Goal: Communication & Community: Answer question/provide support

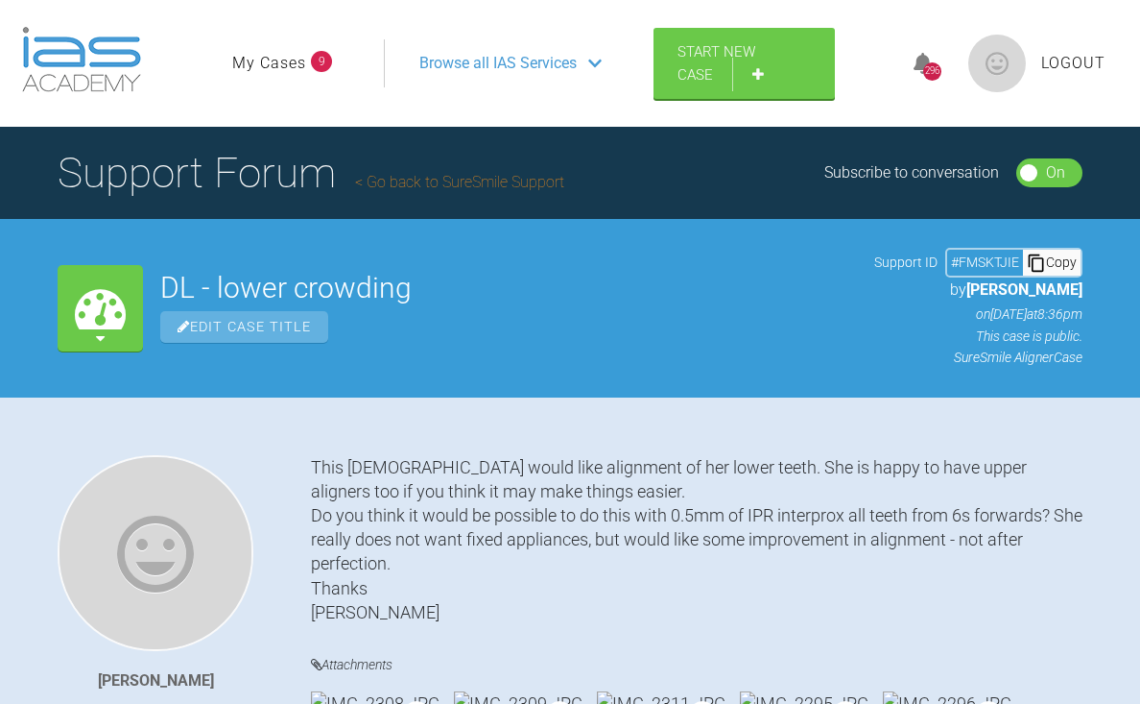
scroll to position [5635, 0]
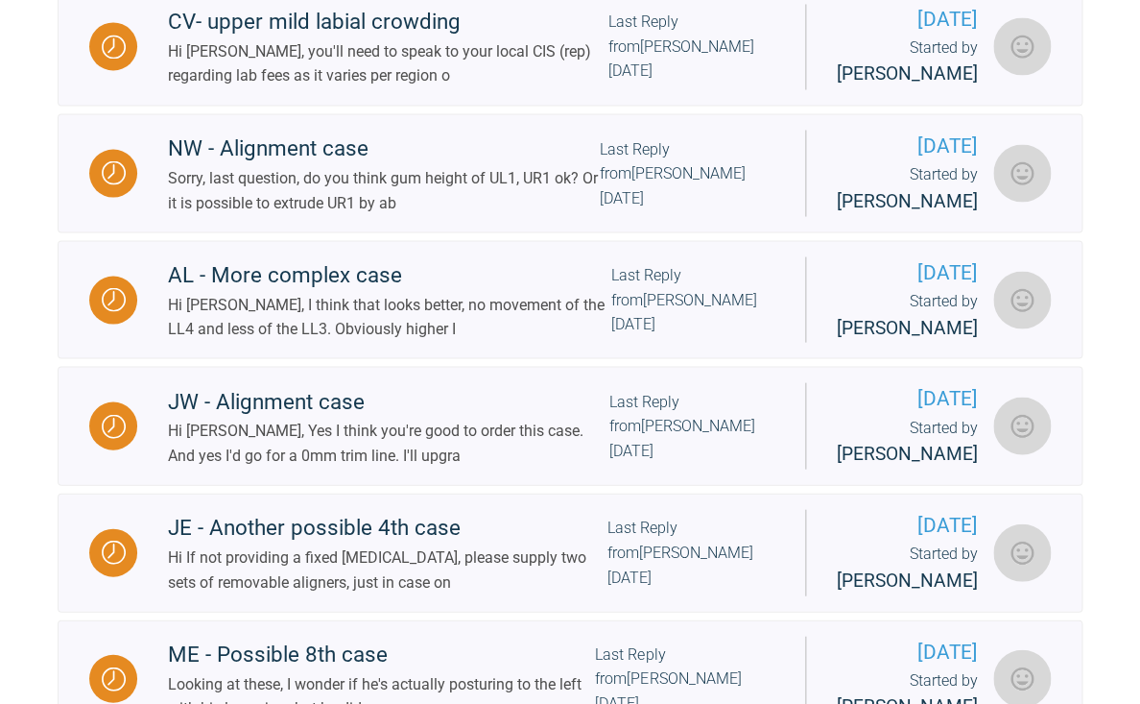
scroll to position [1017, 0]
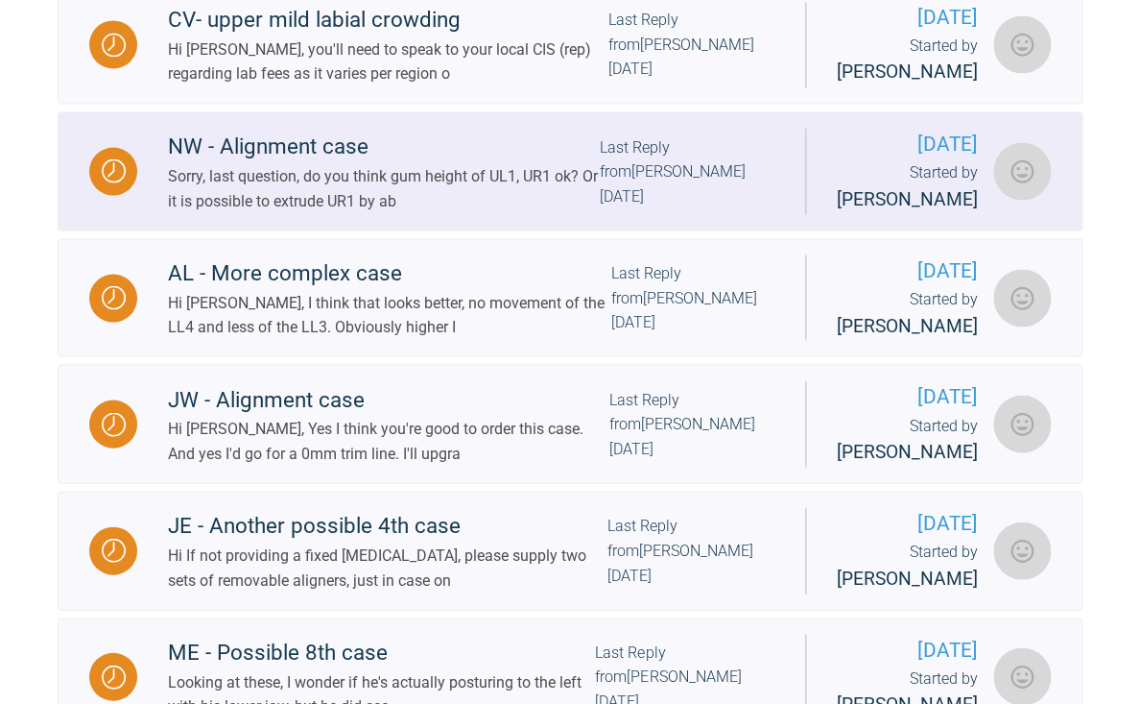
click at [495, 212] on div "Sorry, last question, do you think gum height of UL1, UR1 ok? Or it is possible…" at bounding box center [384, 187] width 432 height 49
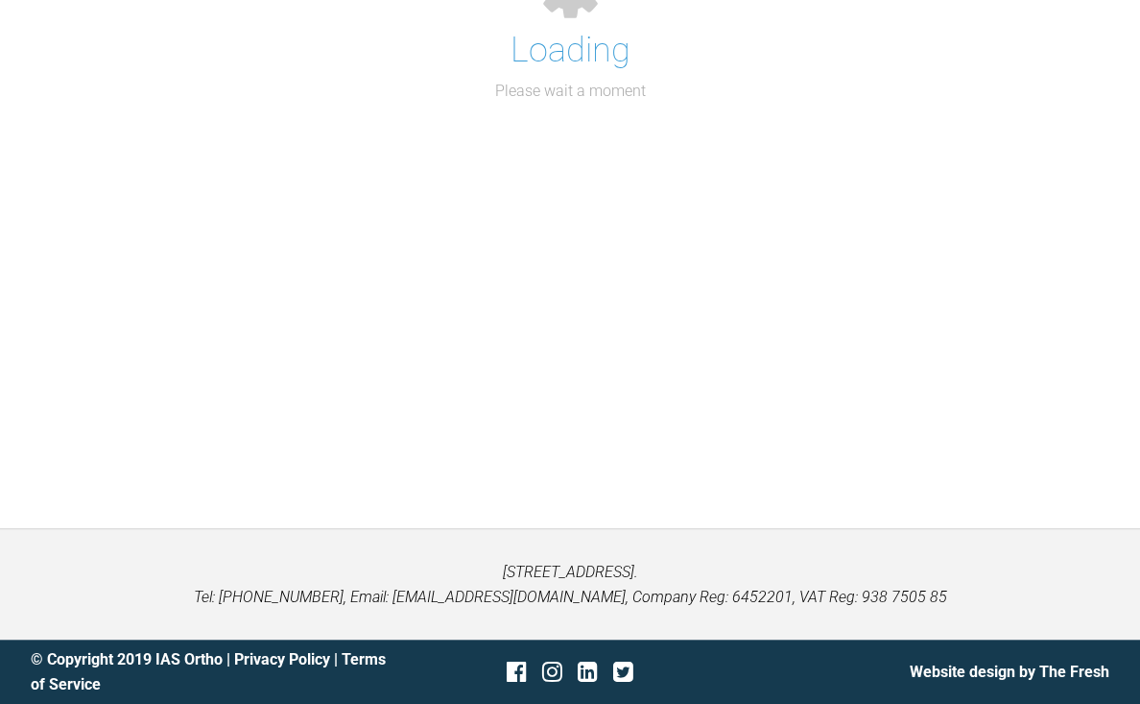
scroll to position [211, 0]
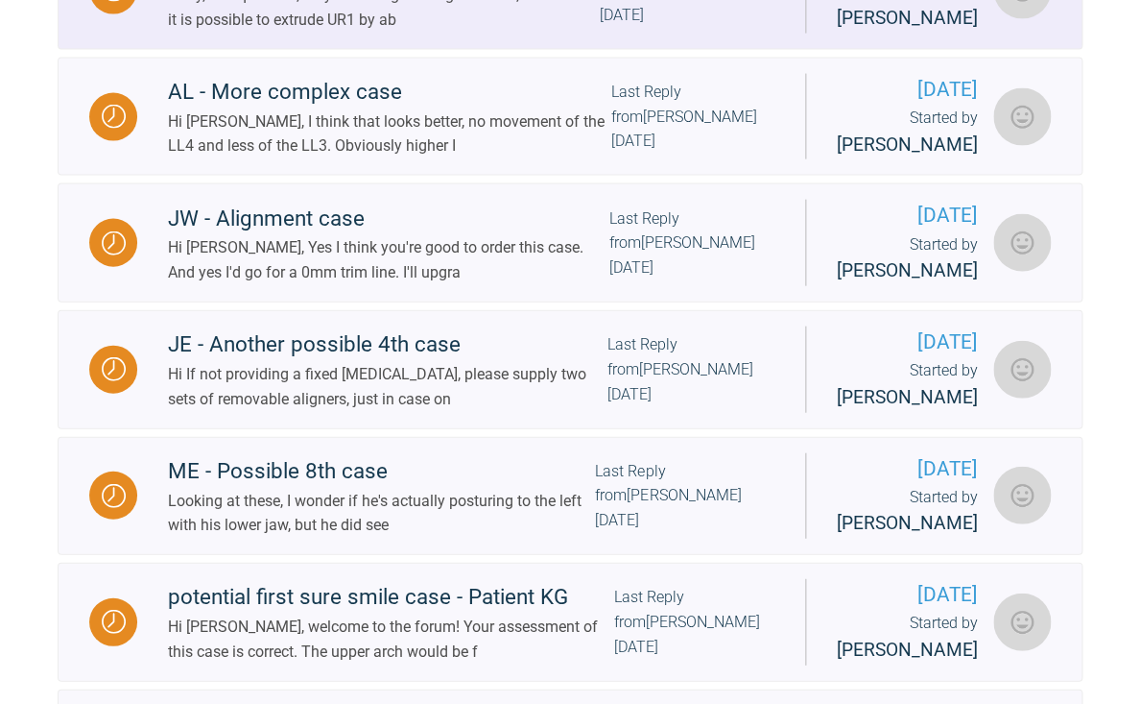
click at [425, 32] on div "Sorry, last question, do you think gum height of UL1, UR1 ok? Or it is possible…" at bounding box center [384, 7] width 432 height 49
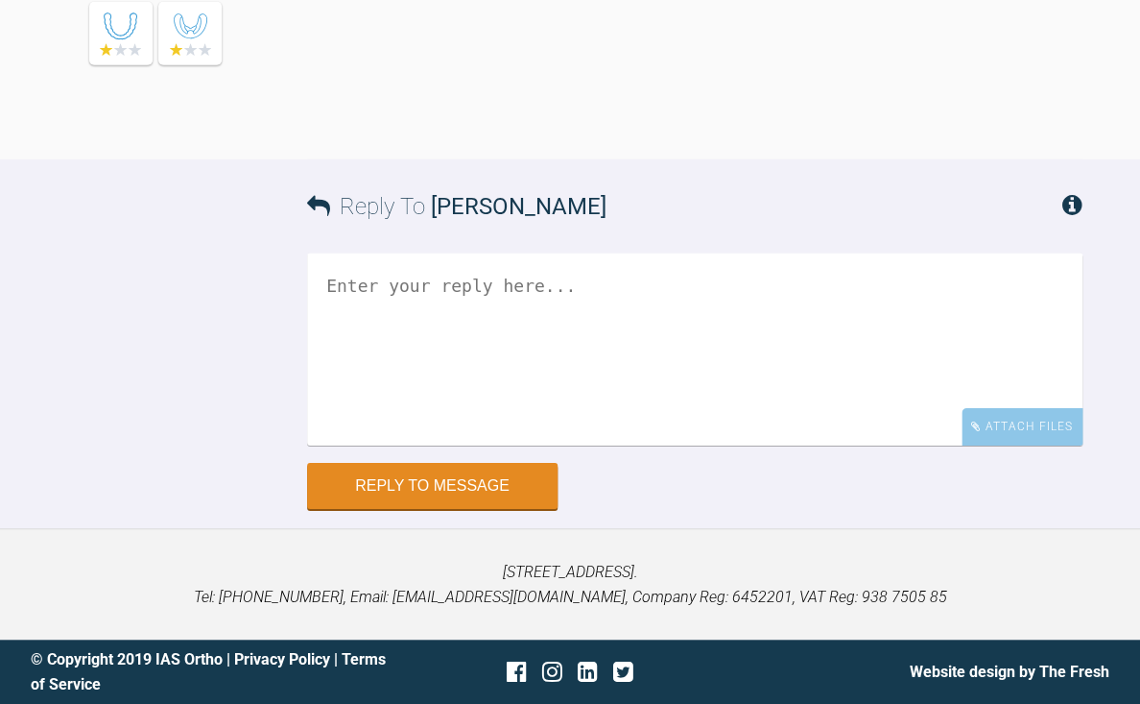
scroll to position [11711, 0]
click at [458, 339] on textarea at bounding box center [695, 348] width 776 height 192
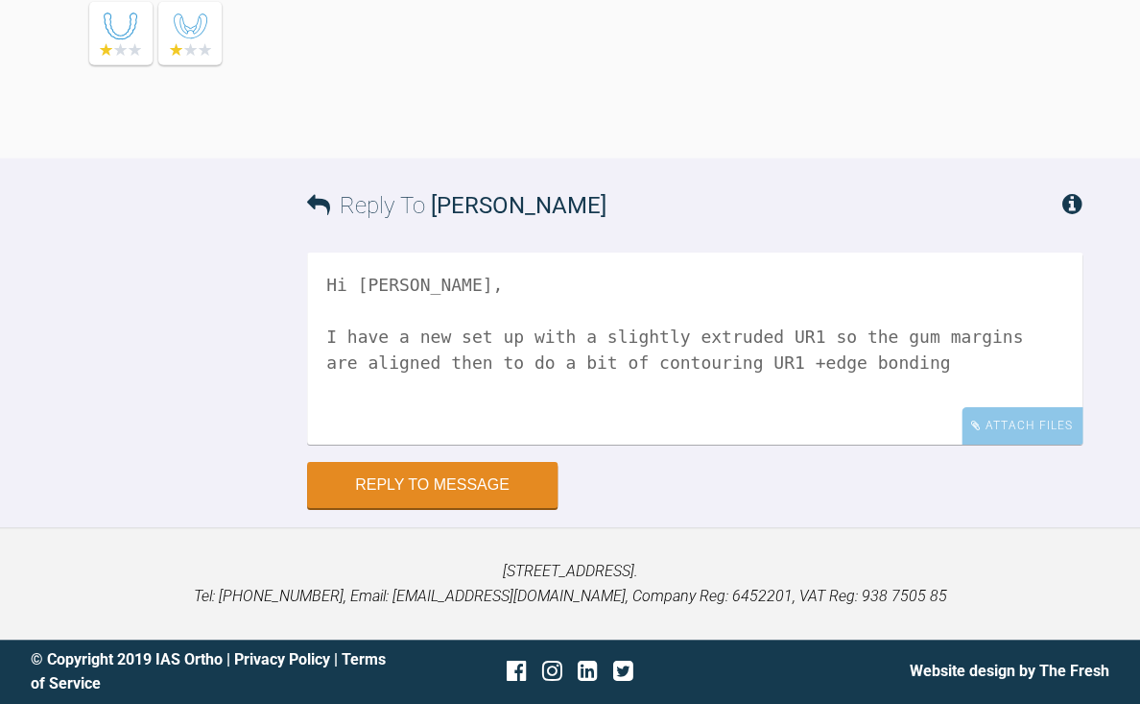
click at [832, 363] on textarea "Hi [PERSON_NAME], I have a new set up with a slightly extruded UR1 so the gum m…" at bounding box center [695, 348] width 776 height 192
click at [992, 358] on textarea "Hi [PERSON_NAME], I have a new set up with a slightly extruded UR1 so the gum m…" at bounding box center [695, 348] width 776 height 192
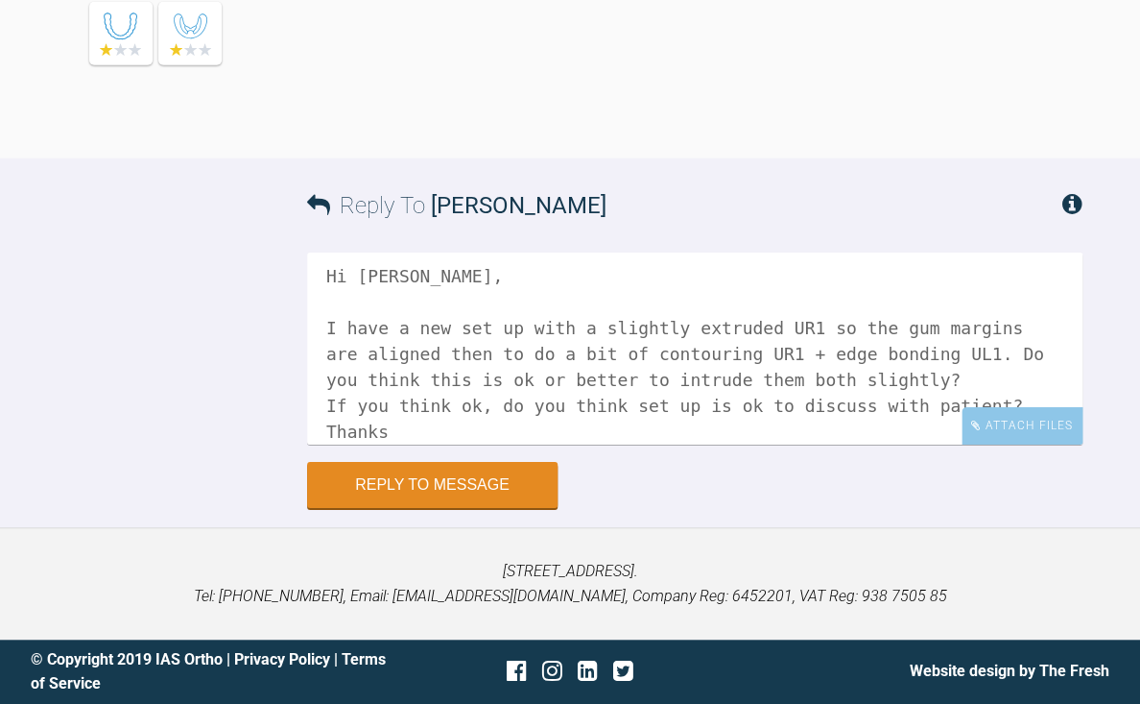
scroll to position [35, 0]
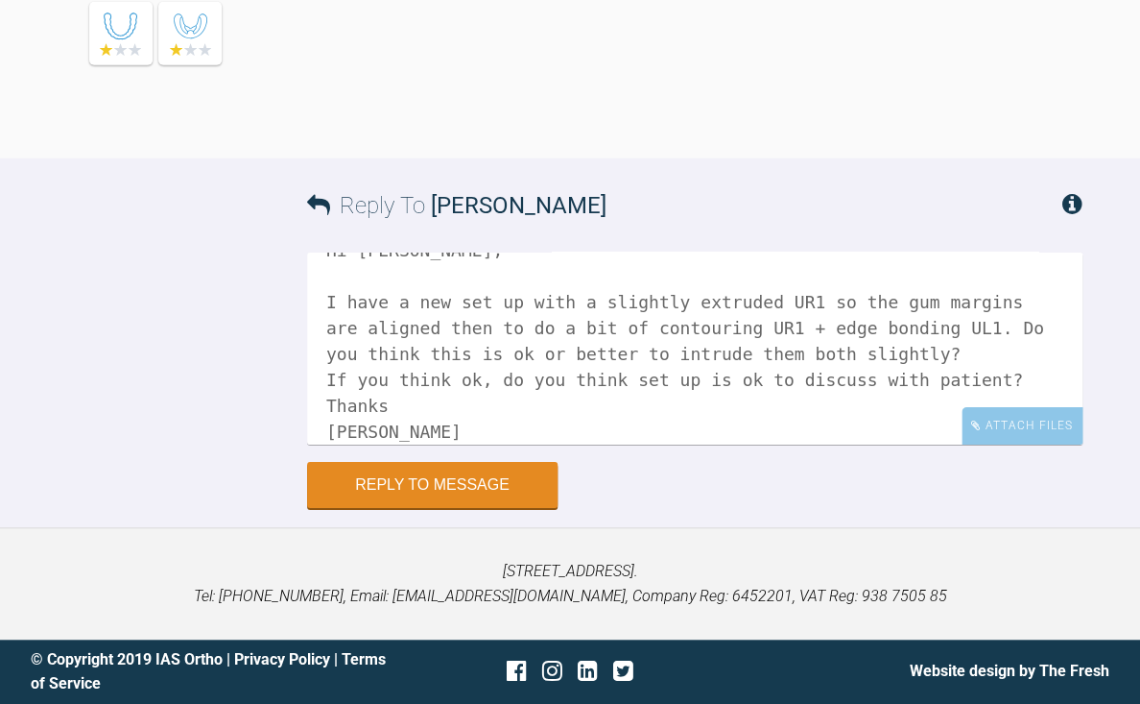
drag, startPoint x: 611, startPoint y: 299, endPoint x: 643, endPoint y: 429, distance: 133.4
click at [643, 429] on textarea "Hi [PERSON_NAME], I have a new set up with a slightly extruded UR1 so the gum m…" at bounding box center [695, 348] width 776 height 192
click at [495, 437] on textarea "Hi [PERSON_NAME], I have a new set up with a slightly extruded UR1 so the gum m…" at bounding box center [695, 348] width 776 height 192
click at [985, 348] on textarea "Hi [PERSON_NAME], I have a new set up with a slightly extruded UR1 so the gum m…" at bounding box center [695, 348] width 776 height 192
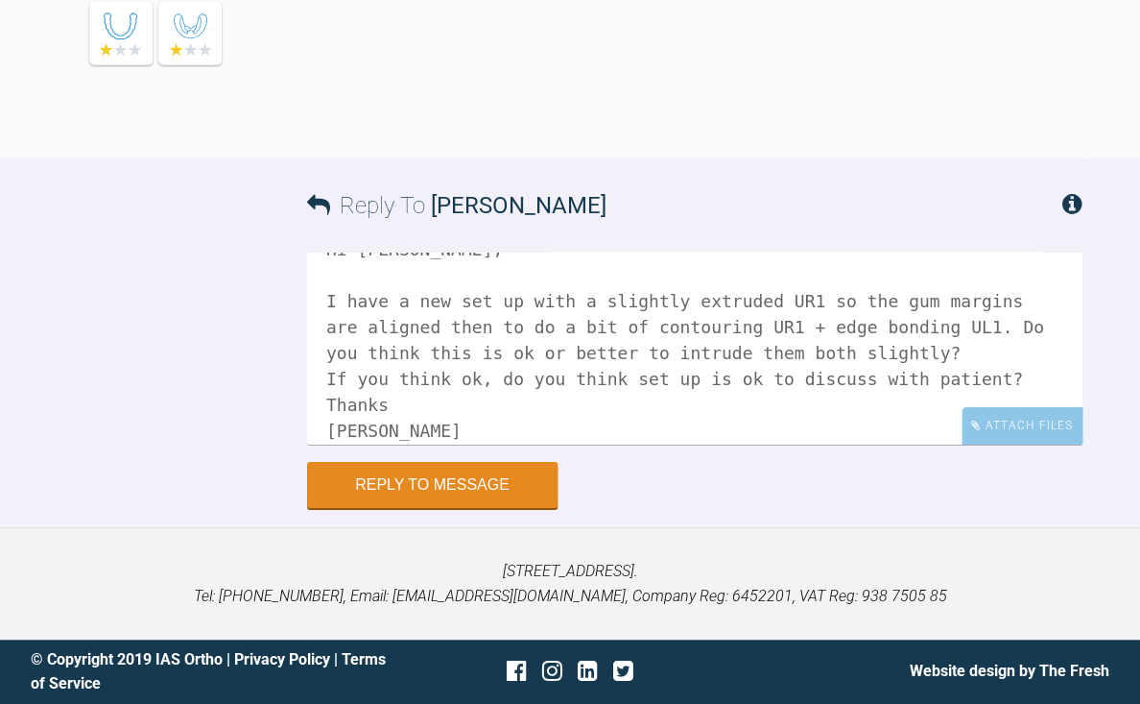
type textarea "Hi [PERSON_NAME], I have a new set up with a slightly extruded UR1 so the gum m…"
click at [458, 477] on button "Reply to Message" at bounding box center [432, 487] width 251 height 46
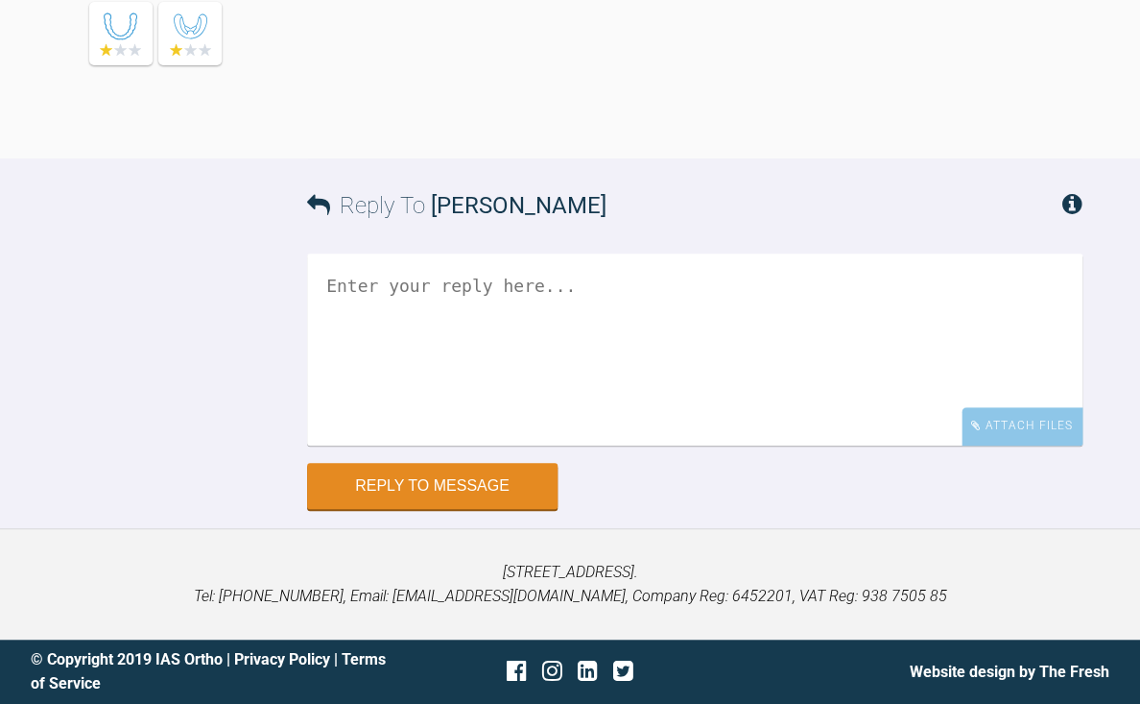
scroll to position [12134, 0]
